Goal: Task Accomplishment & Management: Manage account settings

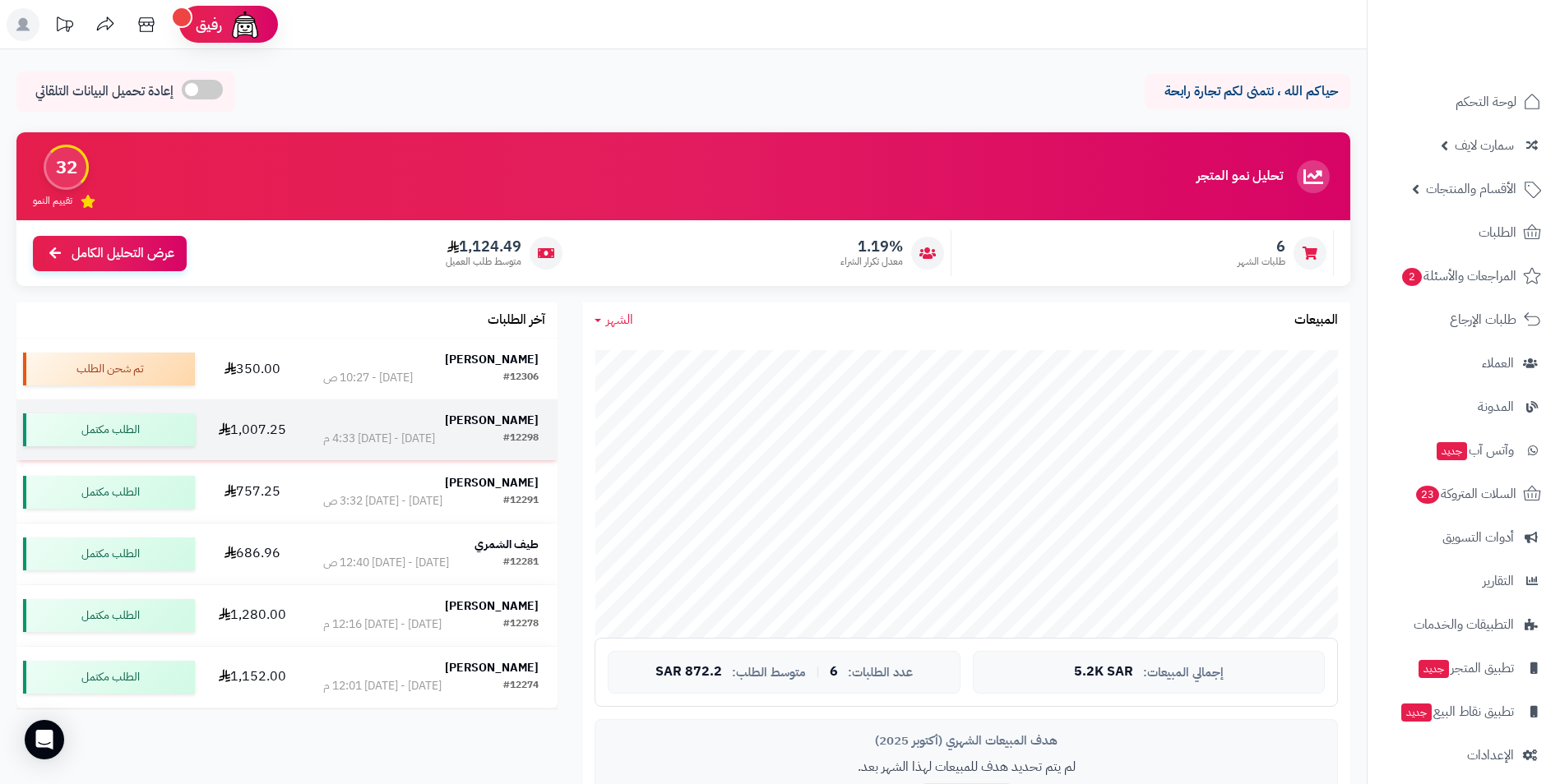
click at [531, 419] on strong "[PERSON_NAME]" at bounding box center [492, 421] width 94 height 17
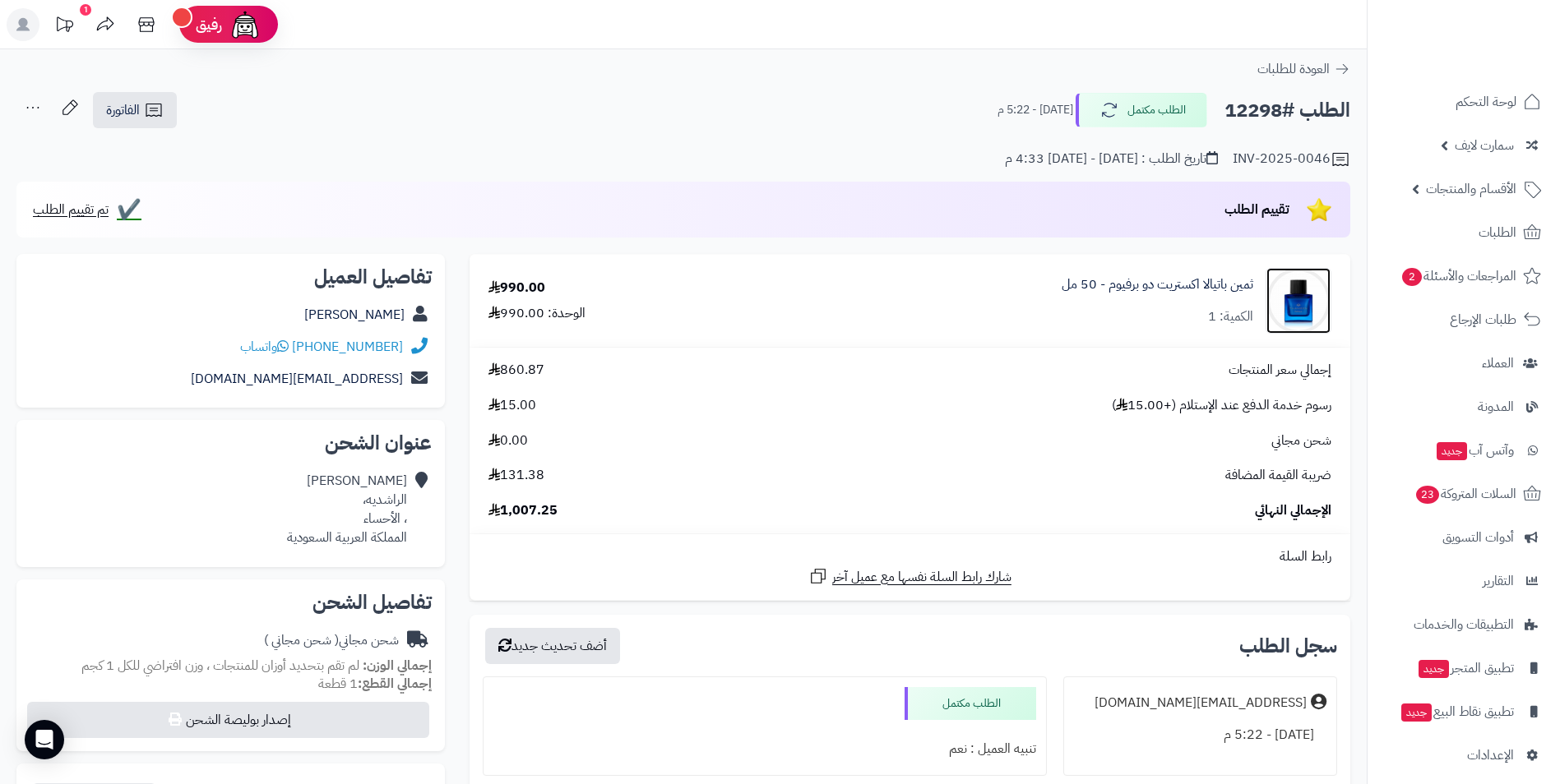
click at [1300, 309] on img at bounding box center [1298, 300] width 64 height 66
click at [1160, 291] on link "ثمين باتيالا اكستريت دو برفيوم - 50 مل" at bounding box center [1157, 284] width 192 height 19
